Goal: Task Accomplishment & Management: Manage account settings

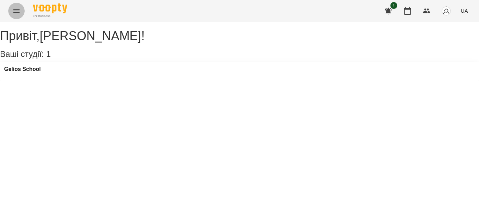
click at [12, 14] on button "Menu" at bounding box center [16, 11] width 16 height 16
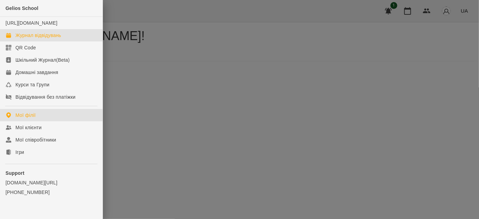
click at [19, 39] on div "Журнал відвідувань" at bounding box center [38, 35] width 46 height 7
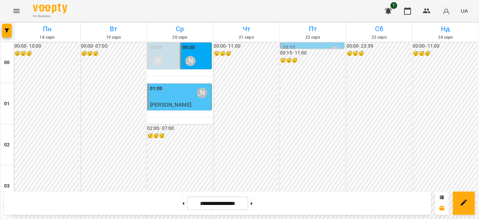
scroll to position [717, 0]
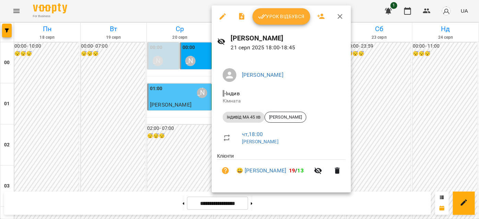
click at [342, 15] on icon "button" at bounding box center [340, 16] width 8 height 8
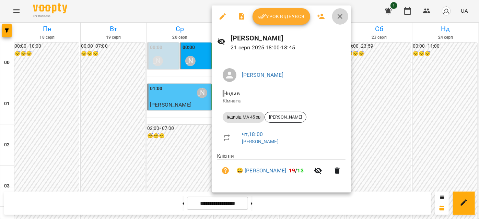
click at [338, 16] on icon "button" at bounding box center [340, 16] width 8 height 8
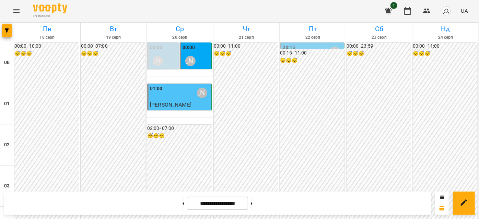
scroll to position [748, 0]
click at [252, 206] on button at bounding box center [252, 203] width 2 height 15
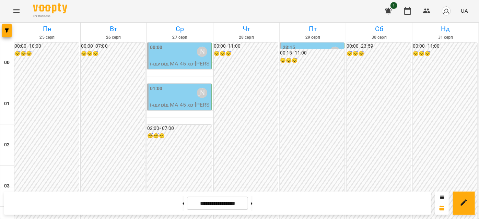
scroll to position [810, 0]
click at [182, 208] on button at bounding box center [183, 203] width 2 height 15
type input "**********"
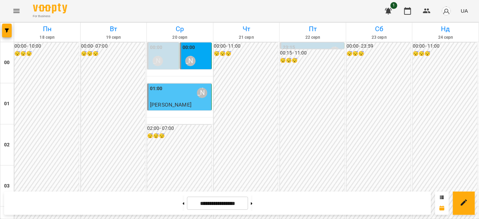
scroll to position [405, 0]
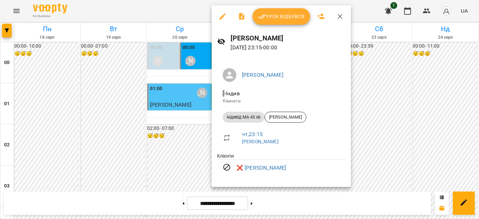
click at [223, 17] on icon "button" at bounding box center [223, 16] width 8 height 8
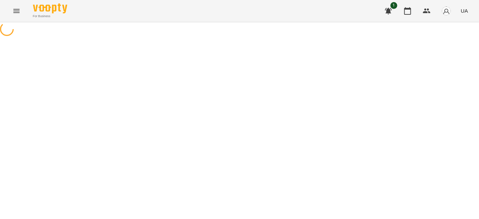
select select "**********"
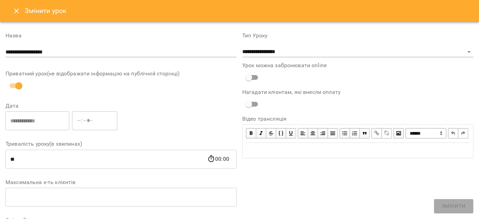
click at [15, 12] on icon "Close" at bounding box center [16, 11] width 5 height 5
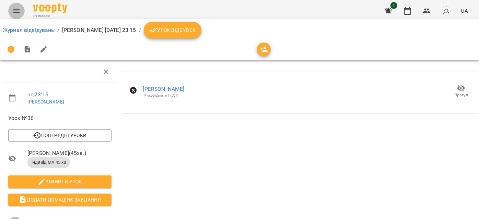
click at [16, 14] on icon "Menu" at bounding box center [16, 11] width 8 height 8
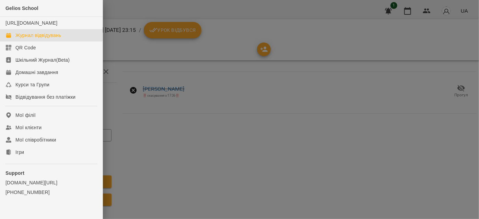
click at [28, 39] on div "Журнал відвідувань" at bounding box center [38, 35] width 46 height 7
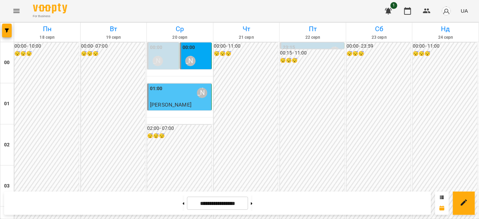
scroll to position [748, 0]
